Goal: Task Accomplishment & Management: Use online tool/utility

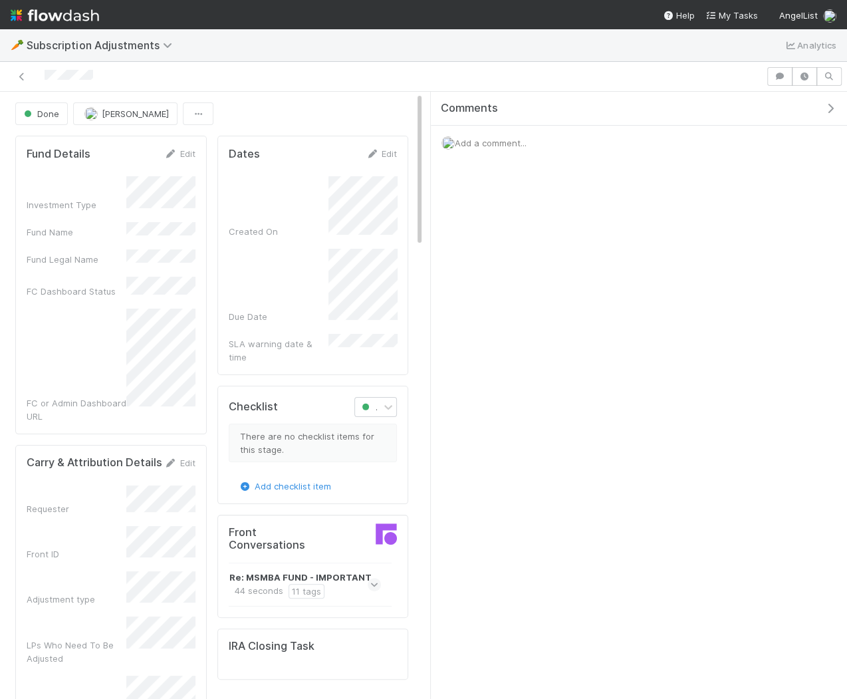
click at [471, 145] on span "Add a comment..." at bounding box center [491, 143] width 72 height 11
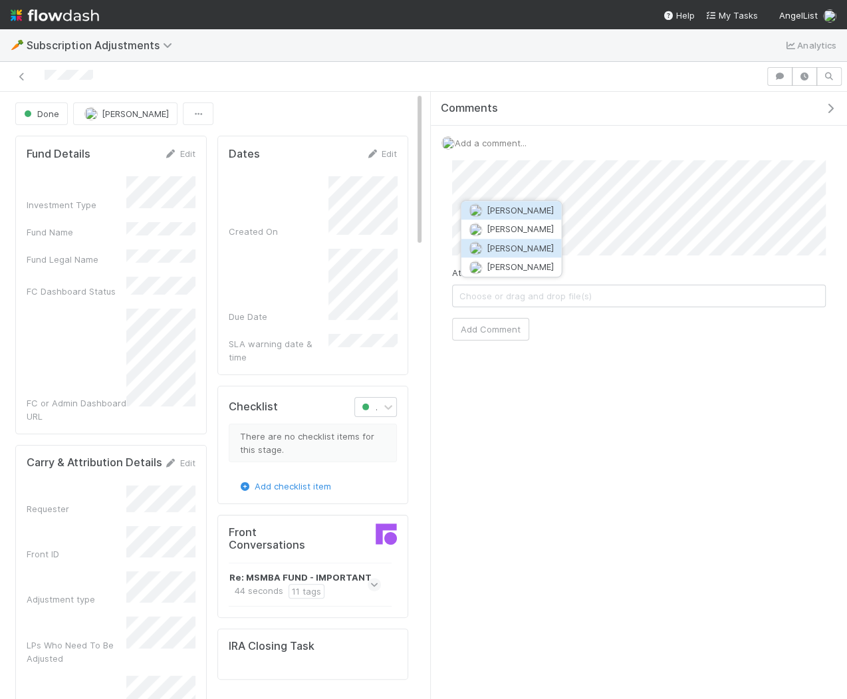
click at [521, 248] on span "Alix Hashagen" at bounding box center [520, 248] width 67 height 11
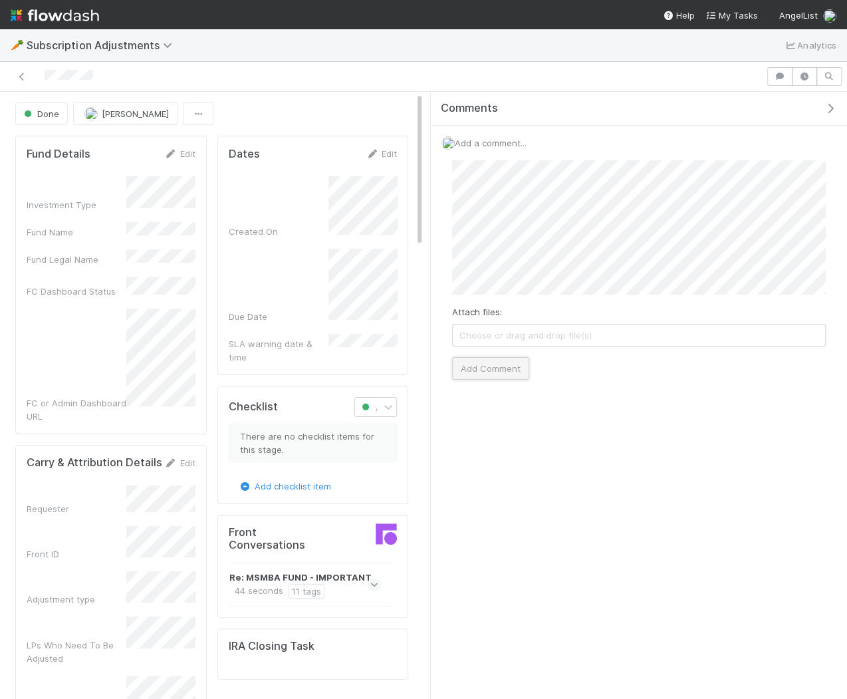
click at [503, 362] on button "Add Comment" at bounding box center [490, 368] width 77 height 23
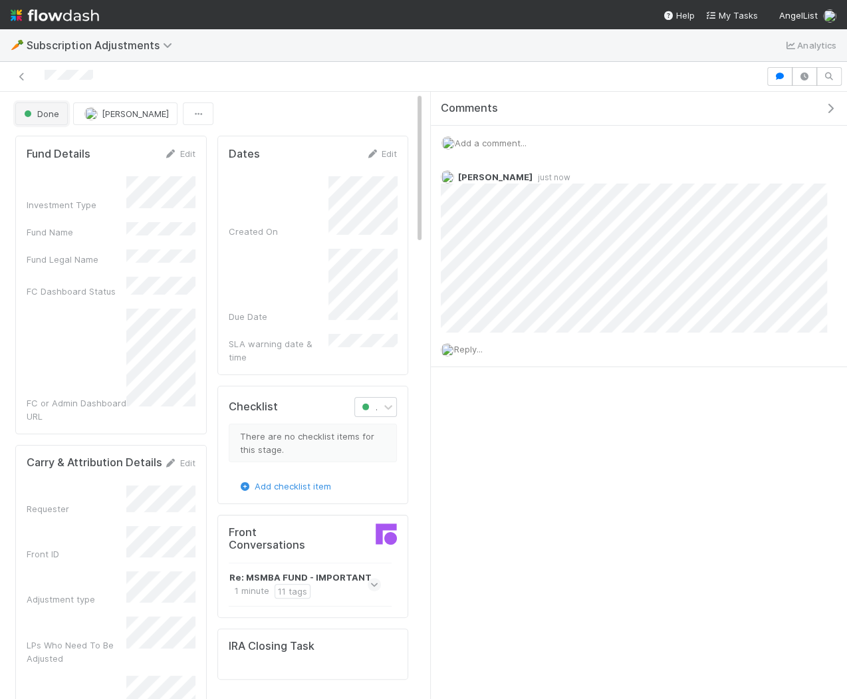
click at [50, 110] on span "Done" at bounding box center [40, 113] width 38 height 11
click at [343, 62] on div at bounding box center [423, 349] width 847 height 699
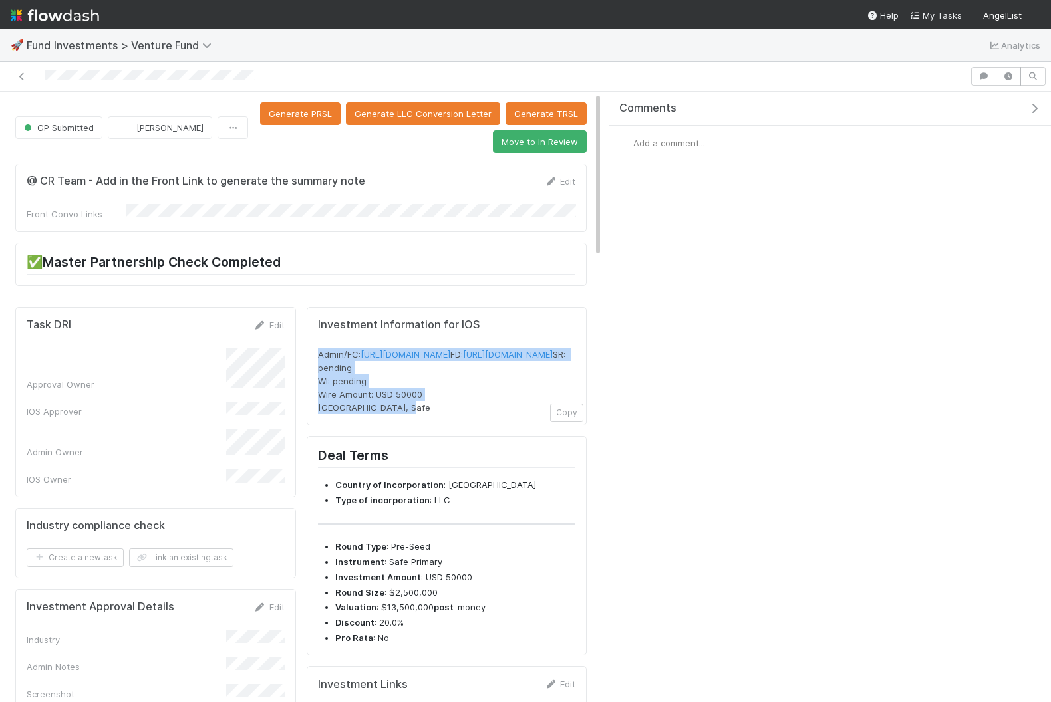
drag, startPoint x: 414, startPoint y: 445, endPoint x: 319, endPoint y: 329, distance: 150.7
click at [319, 329] on div "Investment Information for IOS Admin/FC: https://venture.angellist.com/v/admin/…" at bounding box center [447, 367] width 258 height 96
copy span "Admin/FC: https://venture.angellist.com/v/admin/funds/investment/29496 FD: http…"
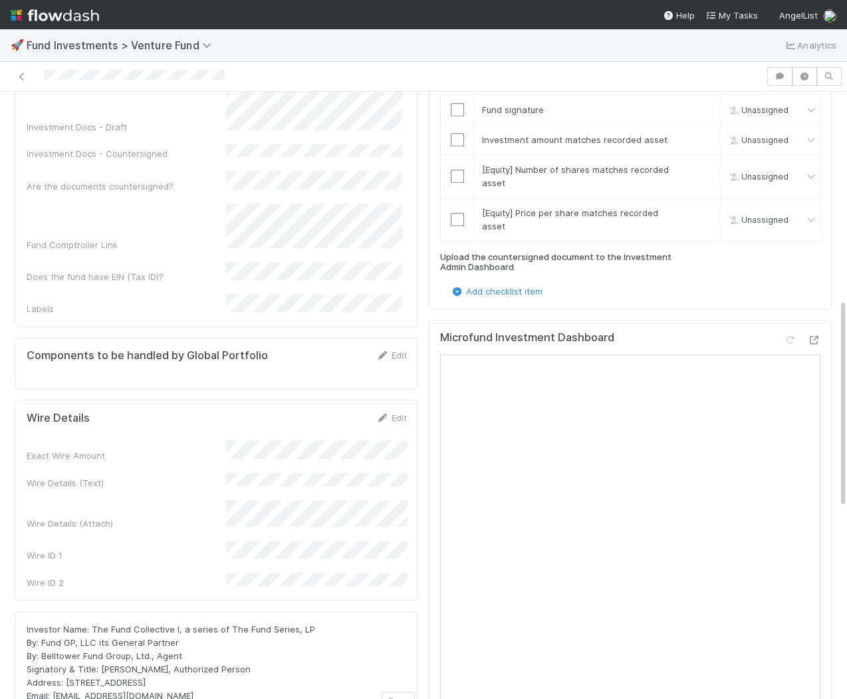
scroll to position [692, 0]
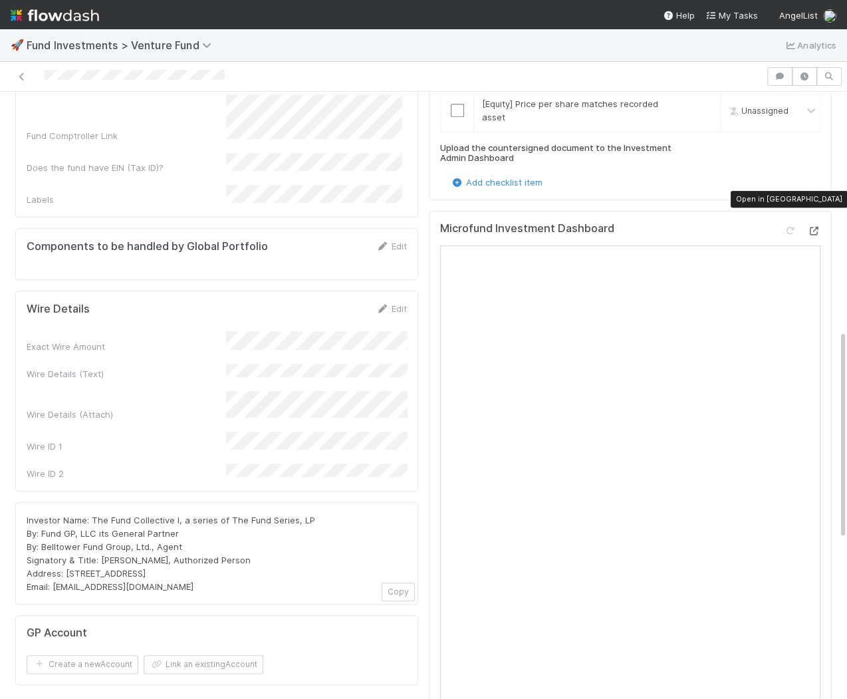
click at [813, 227] on icon at bounding box center [813, 231] width 13 height 9
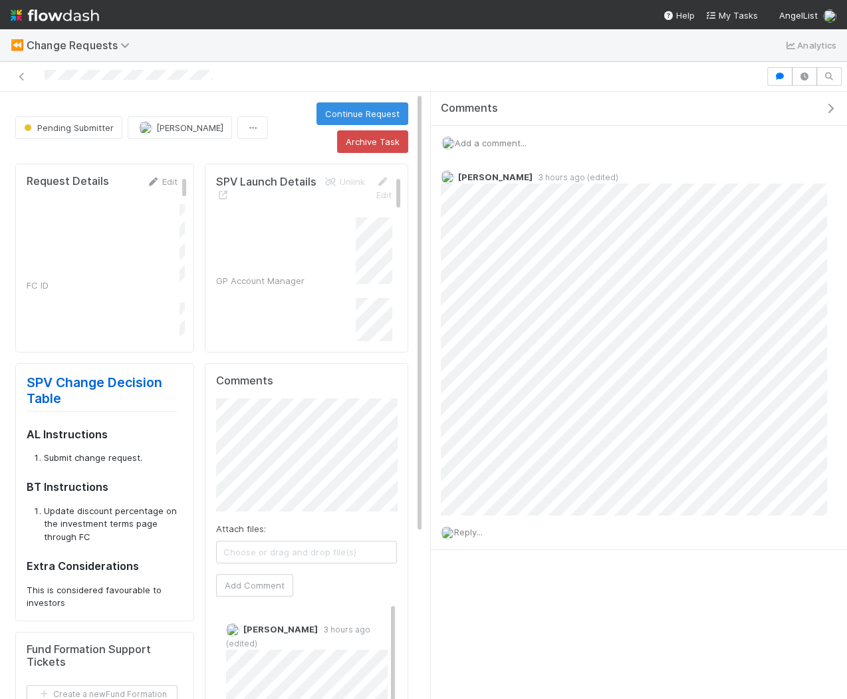
click at [831, 107] on icon "button" at bounding box center [830, 108] width 13 height 11
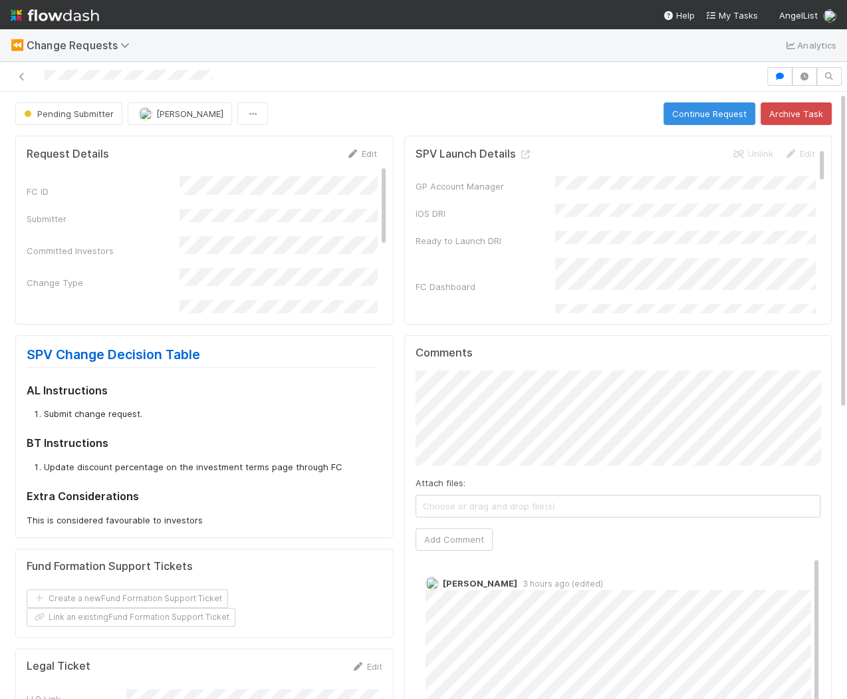
scroll to position [168, 0]
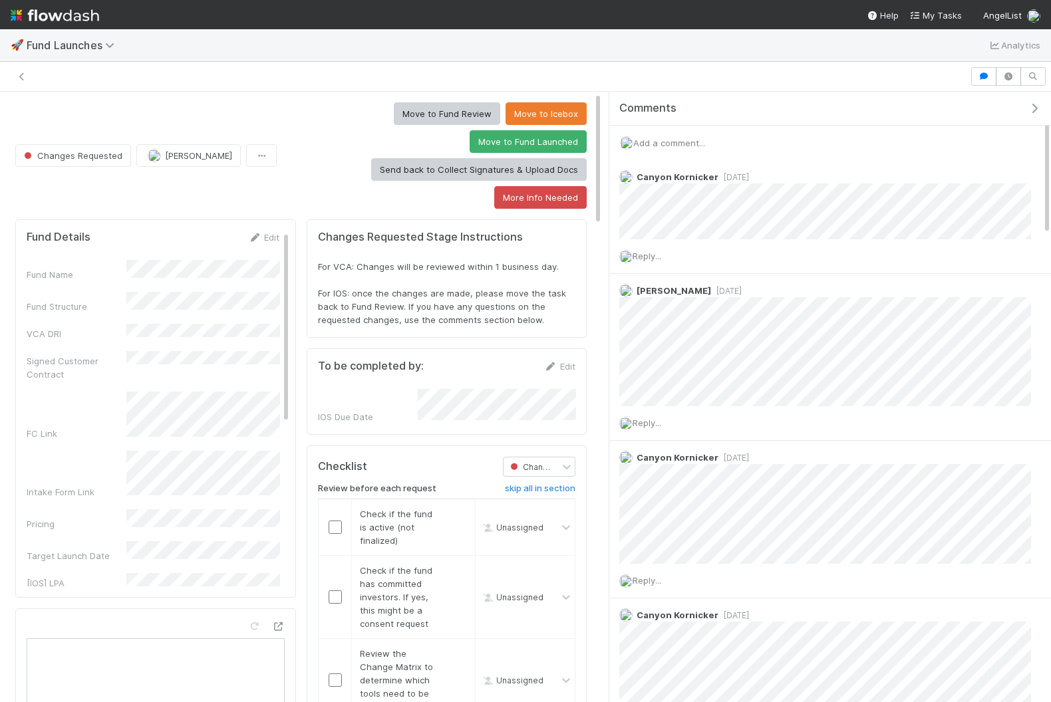
scroll to position [162, 0]
click at [71, 19] on img at bounding box center [55, 15] width 88 height 23
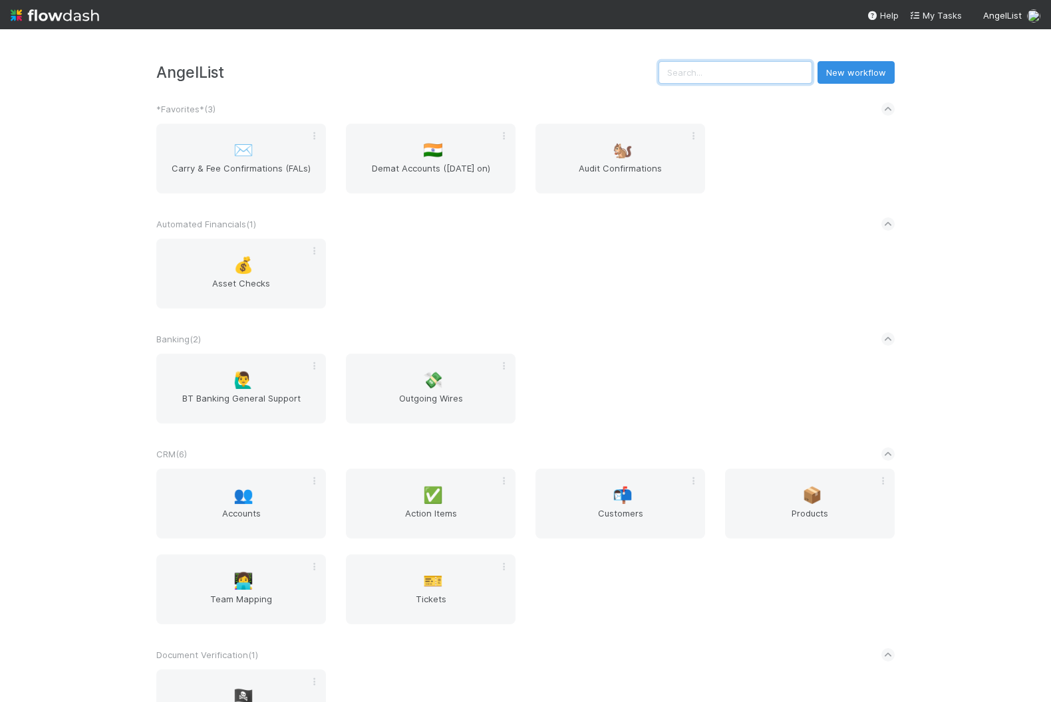
click at [756, 83] on input "text" at bounding box center [735, 72] width 154 height 23
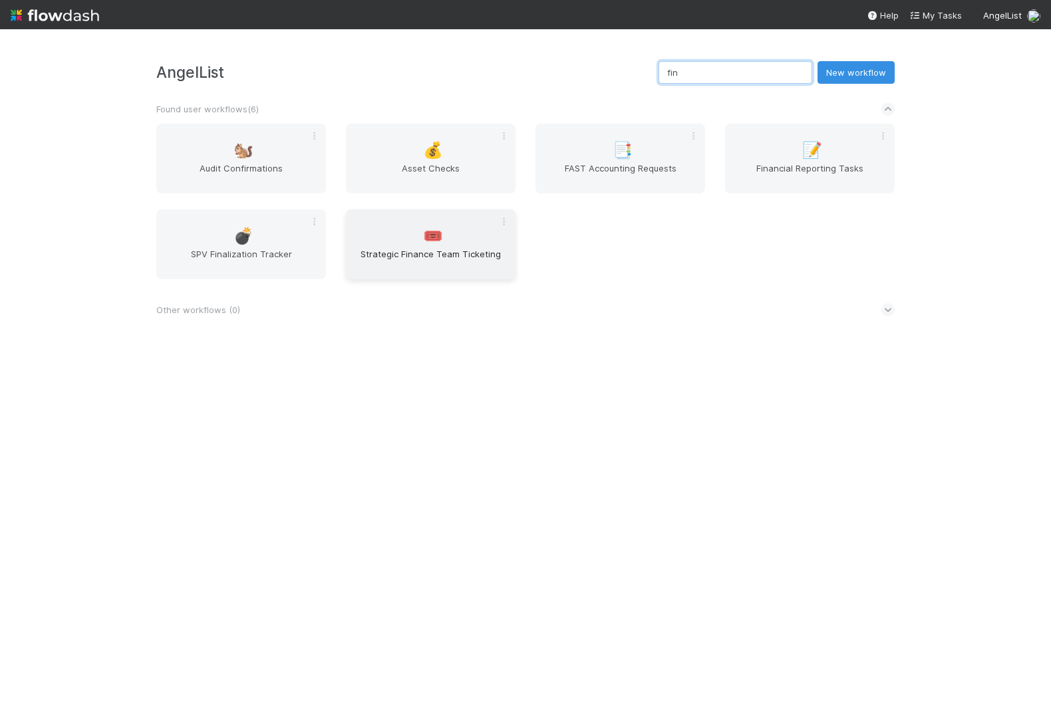
type input "fin"
click at [454, 251] on span "Strategic Finance Team Ticketing" at bounding box center [430, 260] width 159 height 27
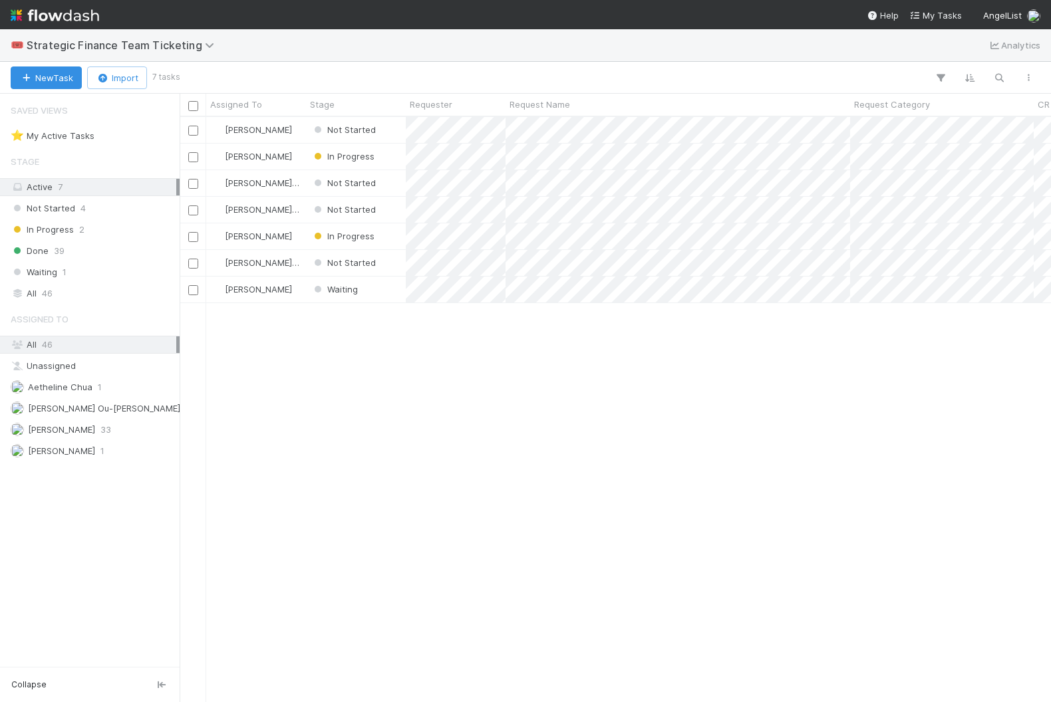
scroll to position [585, 871]
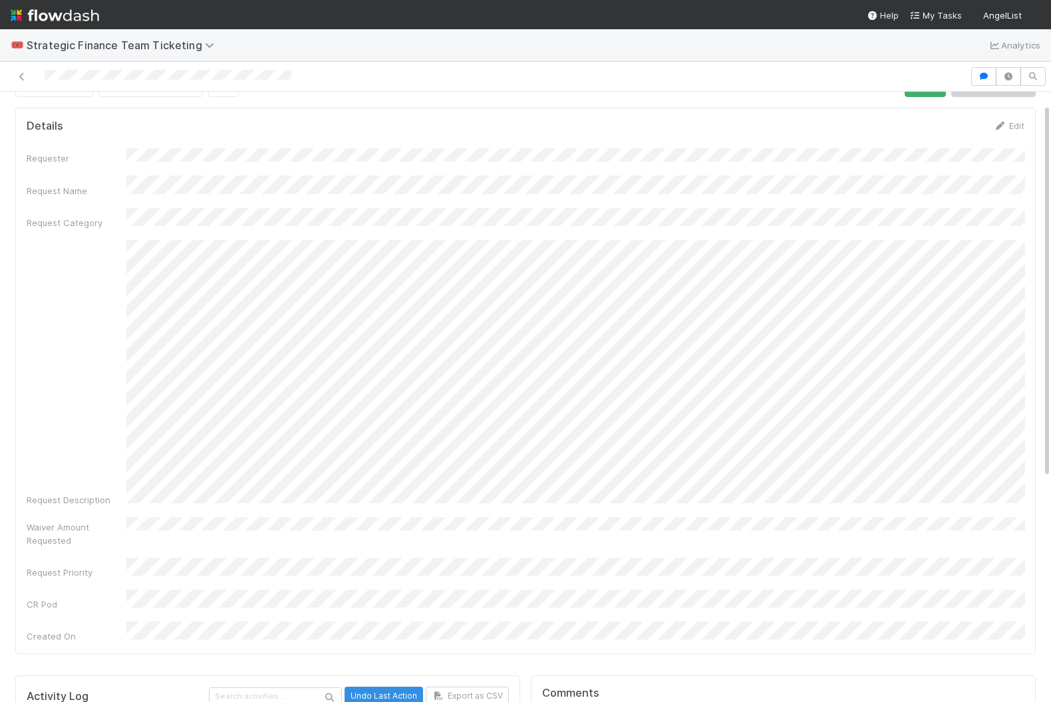
scroll to position [30, 0]
click at [983, 72] on icon "button" at bounding box center [983, 76] width 13 height 8
